Goal: Check status: Check status

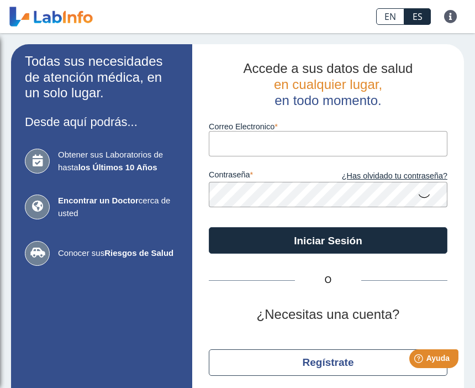
click at [111, 163] on b "los Últimos 10 Años" at bounding box center [117, 167] width 79 height 9
click at [330, 91] on span "en cualquier lugar," at bounding box center [328, 84] width 108 height 15
click at [268, 139] on input "Correo Electronico" at bounding box center [328, 143] width 239 height 25
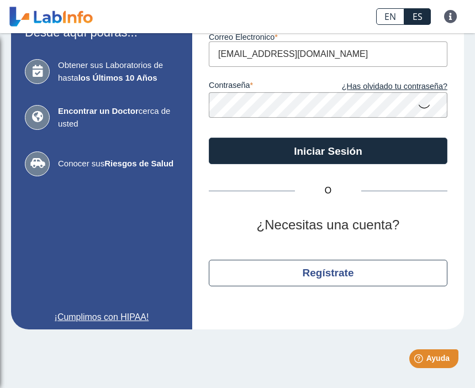
scroll to position [93, 0]
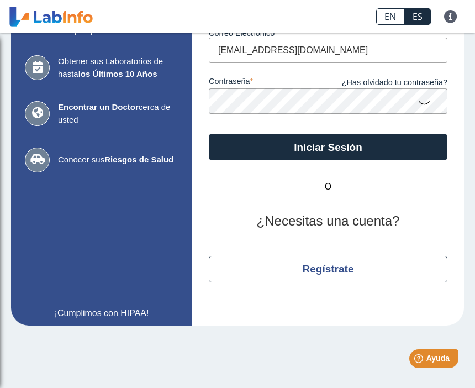
type input "[EMAIL_ADDRESS][DOMAIN_NAME]"
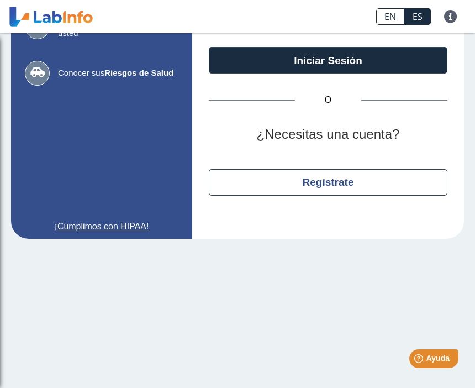
scroll to position [181, 0]
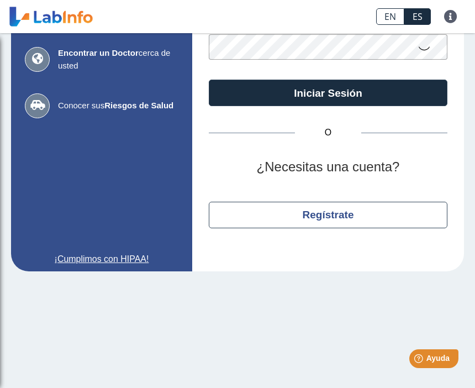
click at [360, 95] on button "Iniciar Sesión" at bounding box center [328, 93] width 239 height 27
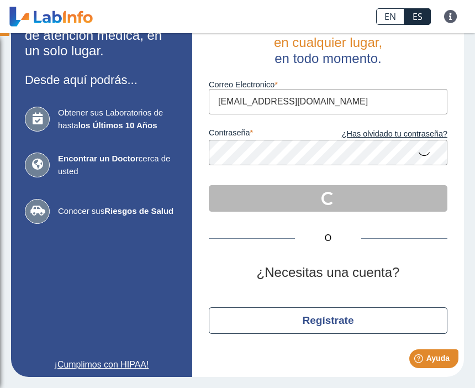
scroll to position [40, 0]
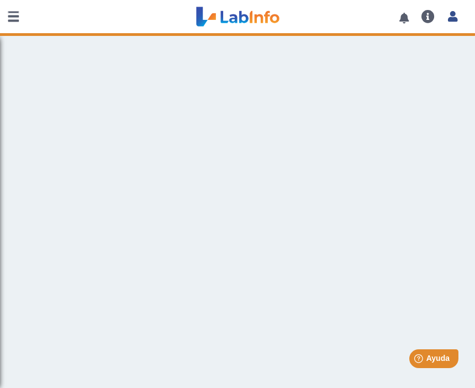
scroll to position [1, 0]
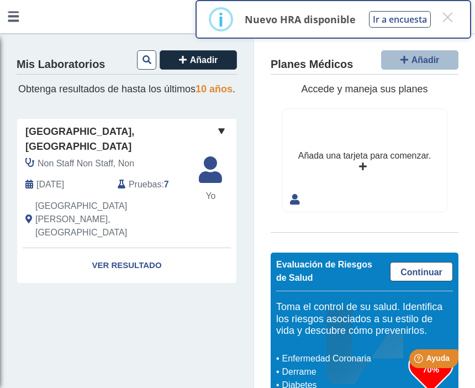
click at [151, 248] on link "Ver Resultado" at bounding box center [126, 265] width 219 height 35
click at [145, 249] on link "Ver Resultado" at bounding box center [126, 265] width 219 height 35
click at [132, 248] on link "Ver Resultado" at bounding box center [126, 265] width 219 height 35
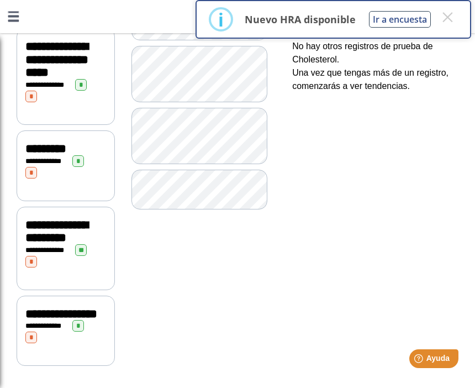
scroll to position [418, 0]
click at [410, 18] on button "Ir a encuesta" at bounding box center [400, 19] width 62 height 17
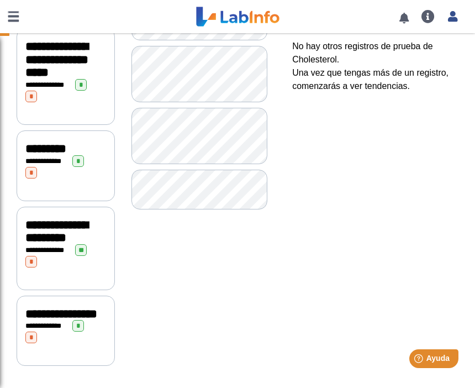
scroll to position [38, 0]
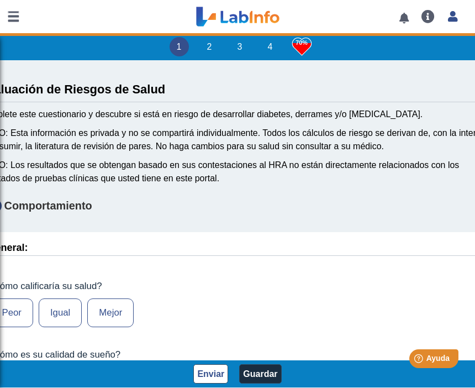
type input "175"
type input "[PERSON_NAME]"
type input "[DATE]"
type input "7879443433"
type input "[PERSON_NAME]"
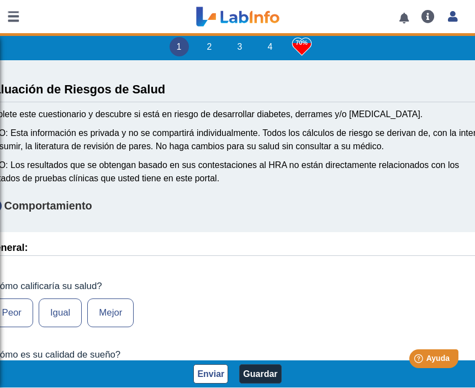
select select
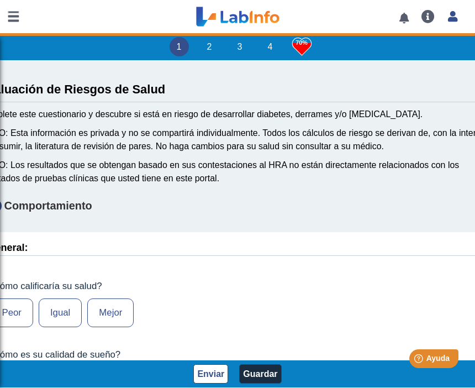
select select
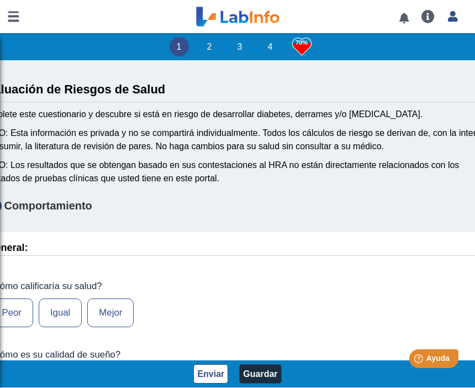
scroll to position [0, 0]
click at [213, 50] on li "2" at bounding box center [209, 46] width 19 height 19
click at [213, 42] on li "2" at bounding box center [209, 46] width 19 height 19
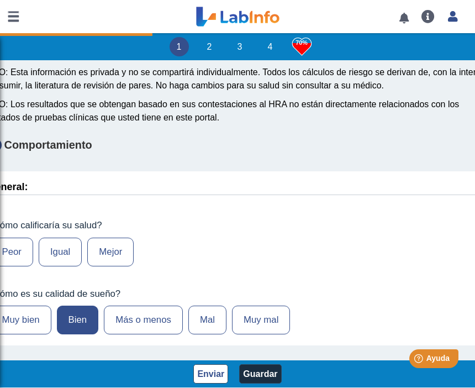
scroll to position [216, 0]
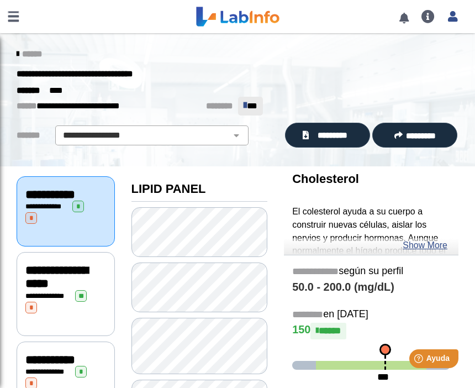
click at [343, 133] on span "*********" at bounding box center [332, 135] width 41 height 12
